Goal: Transaction & Acquisition: Purchase product/service

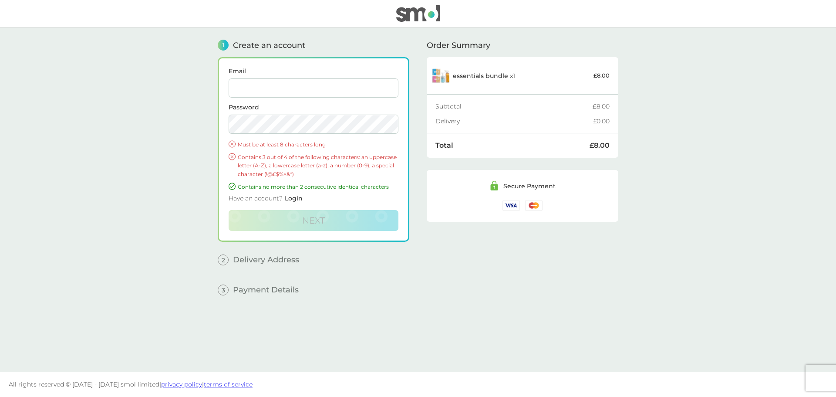
click at [250, 89] on input "Email" at bounding box center [314, 87] width 170 height 19
type input "lfc_lass@hotmail.co.uk"
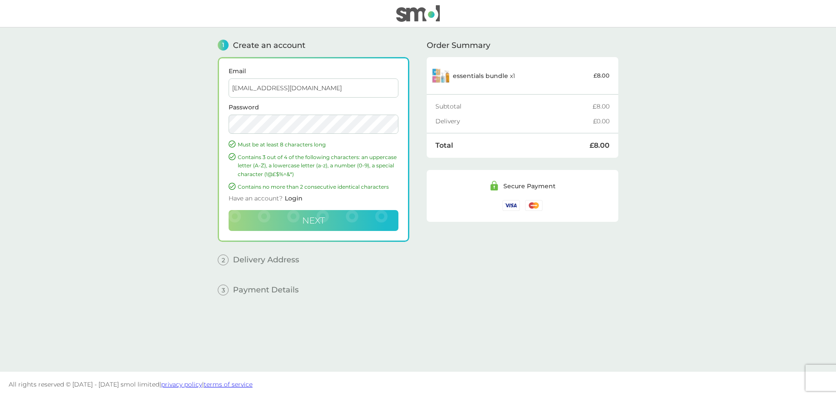
click at [315, 222] on span "Next" at bounding box center [313, 220] width 23 height 10
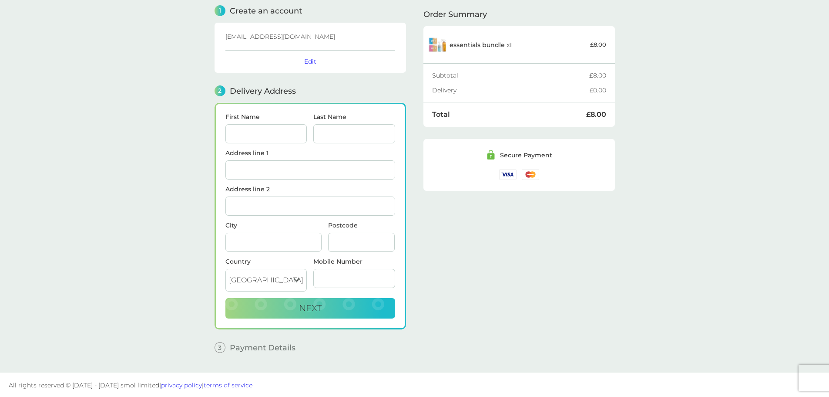
scroll to position [35, 0]
click at [239, 134] on input "First Name" at bounding box center [266, 132] width 82 height 19
type input "[PERSON_NAME]"
type input "[STREET_ADDRESS]"
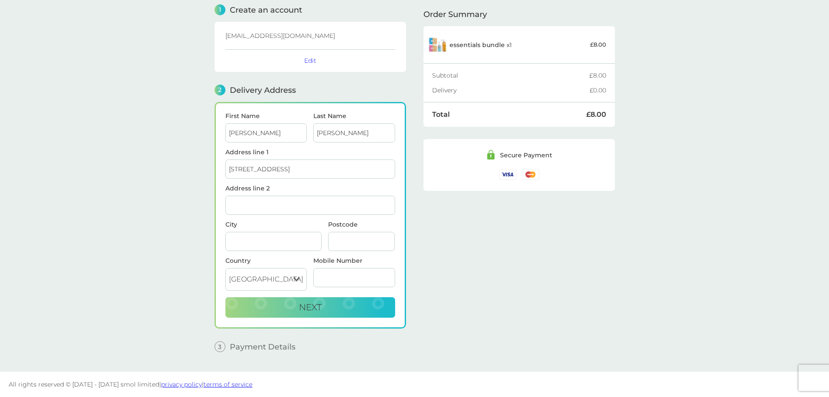
type input "Hoghton"
type input "[PERSON_NAME]"
type input "PR5 0SE"
click at [151, 175] on main "1 Create an account lfc_lass@hotmail.co.uk Edit 2 Delivery Address First Name J…" at bounding box center [414, 181] width 829 height 379
click at [311, 309] on span "Next" at bounding box center [310, 307] width 23 height 10
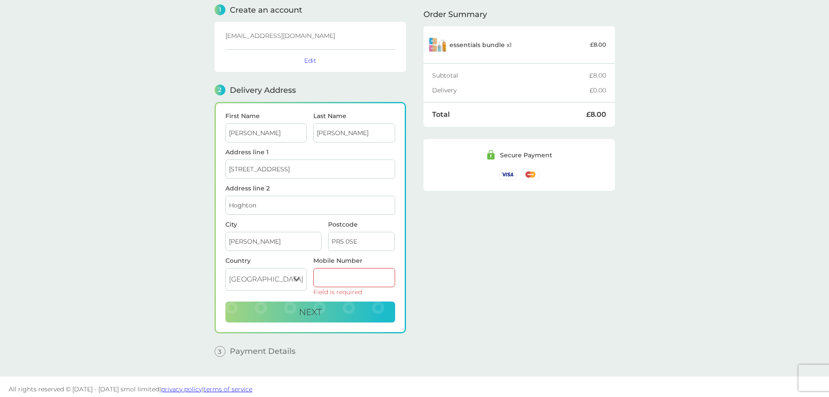
click at [330, 276] on input "Mobile Number" at bounding box center [354, 277] width 82 height 19
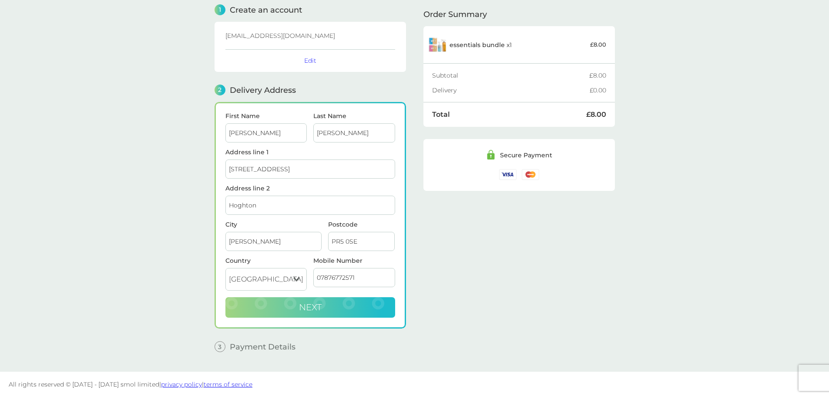
type input "07876772571"
click at [320, 309] on span "Next" at bounding box center [310, 307] width 23 height 10
checkbox input "true"
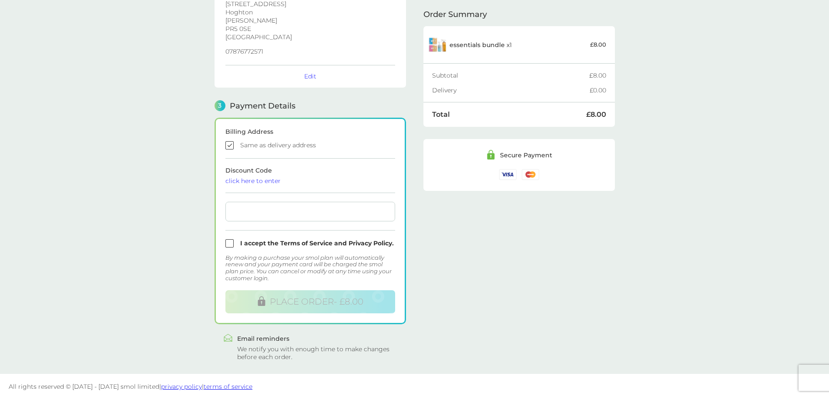
scroll to position [164, 0]
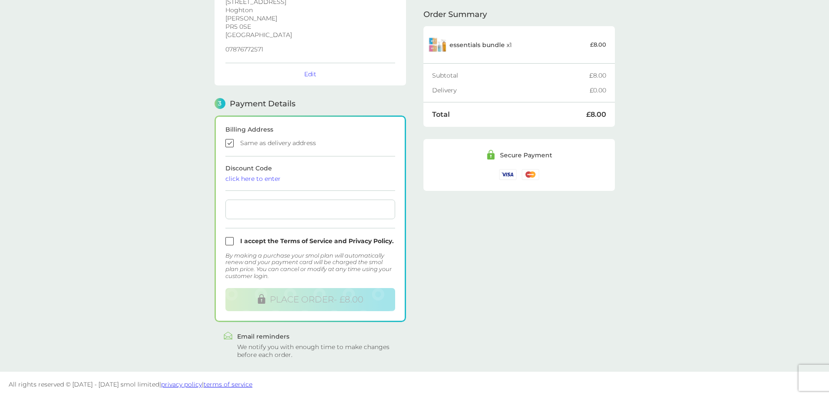
click at [230, 241] on input "checkbox" at bounding box center [310, 241] width 170 height 8
checkbox input "true"
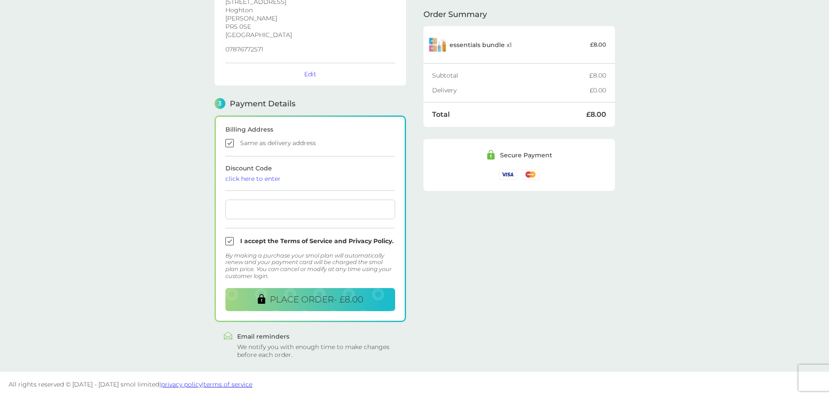
click at [161, 232] on main "1 Create an account lfc_lass@hotmail.co.uk Edit 2 Delivery Address Jeanette Hin…" at bounding box center [414, 118] width 829 height 508
click at [311, 298] on span "PLACE ORDER - £8.00" at bounding box center [317, 299] width 94 height 10
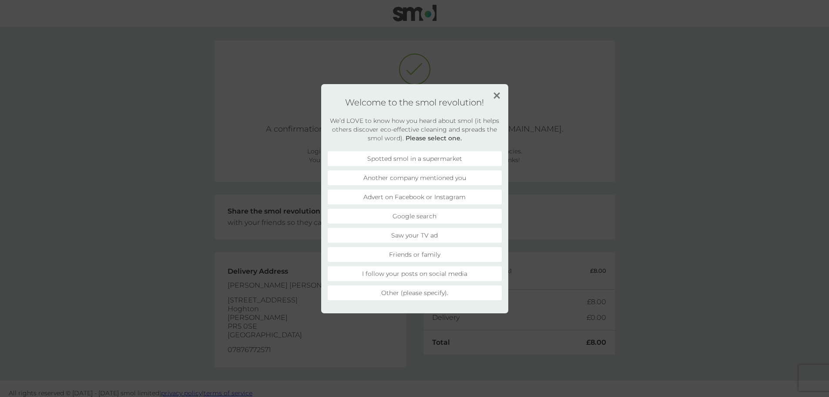
click at [416, 194] on li "Advert on Facebook or Instagram" at bounding box center [415, 196] width 174 height 15
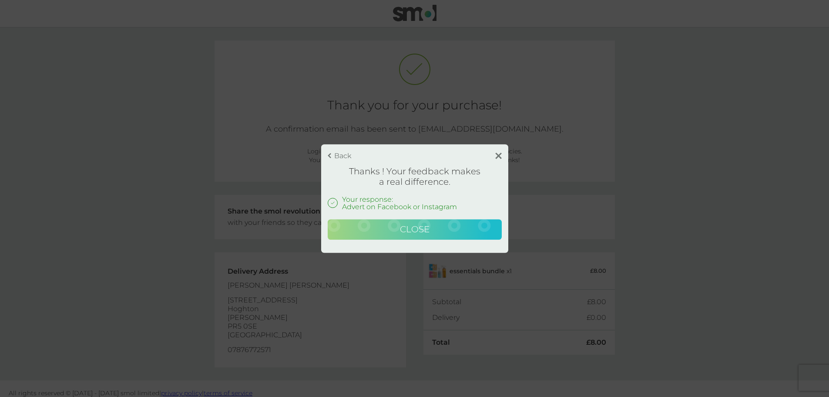
click at [421, 228] on span "Close" at bounding box center [415, 229] width 30 height 10
